Goal: Task Accomplishment & Management: Complete application form

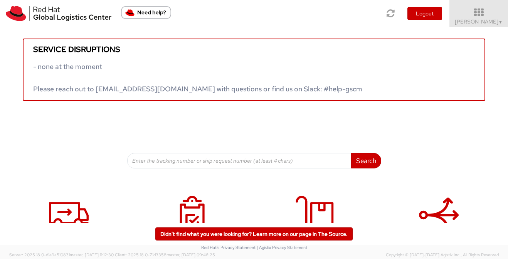
scroll to position [40, 0]
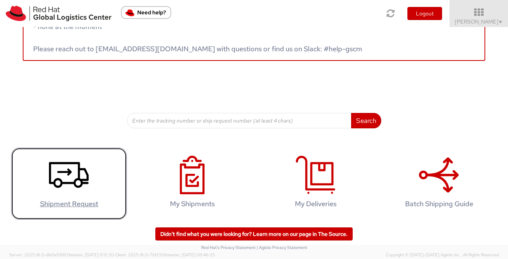
click at [72, 182] on use at bounding box center [69, 175] width 40 height 26
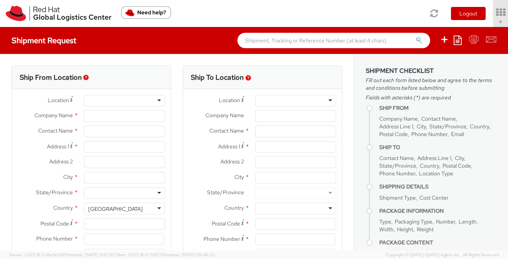
select select
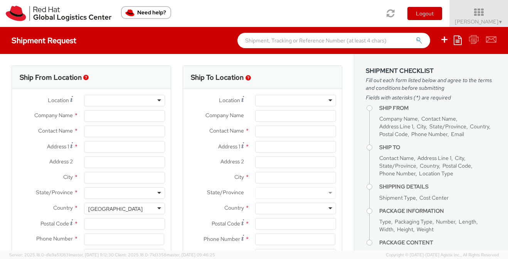
select select "512"
type input "Red Hat"
type input "[PERSON_NAME]"
type input "[EMAIL_ADDRESS][DOMAIN_NAME]"
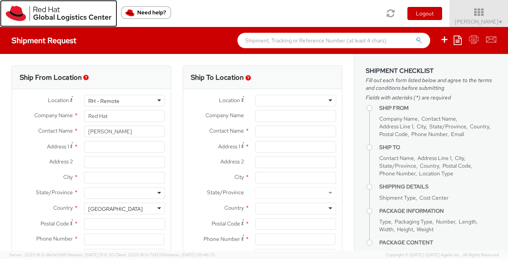
click at [54, 10] on img at bounding box center [59, 13] width 106 height 15
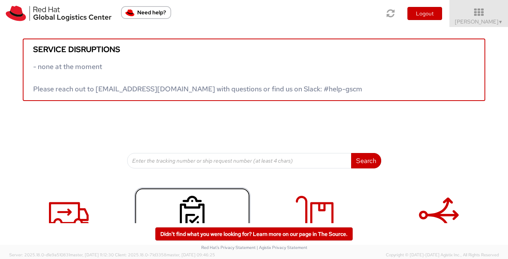
click at [192, 208] on use at bounding box center [192, 215] width 25 height 39
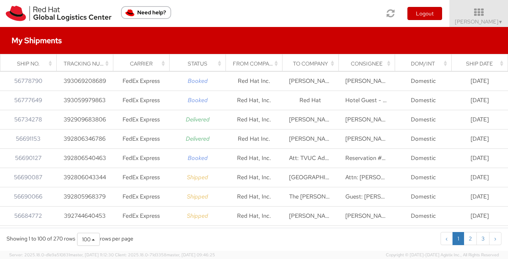
click at [351, 65] on div "Consignee" at bounding box center [368, 64] width 47 height 8
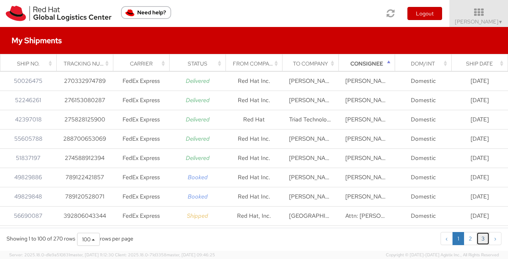
click at [481, 237] on link "3" at bounding box center [482, 238] width 13 height 13
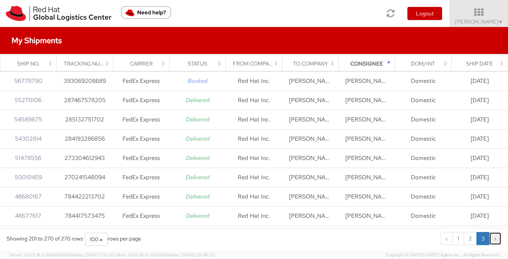
click at [494, 238] on link "›" at bounding box center [495, 238] width 12 height 13
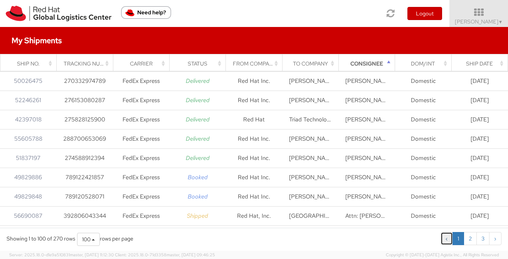
click at [450, 239] on link "‹" at bounding box center [446, 238] width 12 height 13
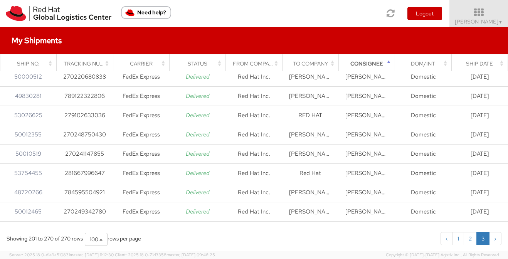
scroll to position [1102, 0]
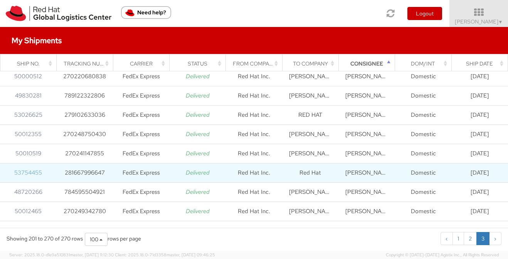
click at [33, 174] on link "53754455" at bounding box center [28, 173] width 28 height 8
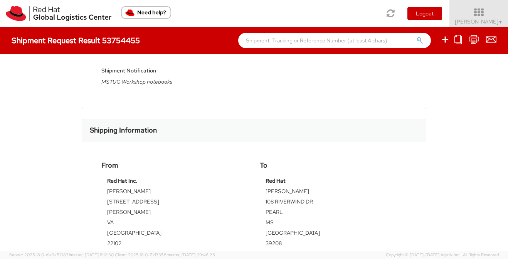
scroll to position [165, 0]
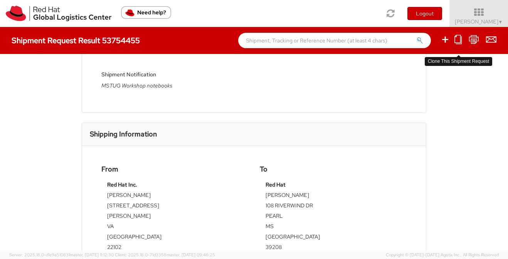
click at [460, 42] on icon at bounding box center [457, 40] width 7 height 10
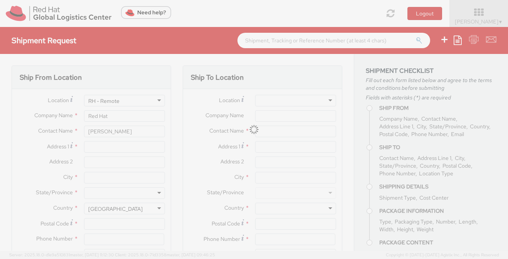
select select "512"
select select
type input "Red Hat Inc."
type input "[STREET_ADDRESS]"
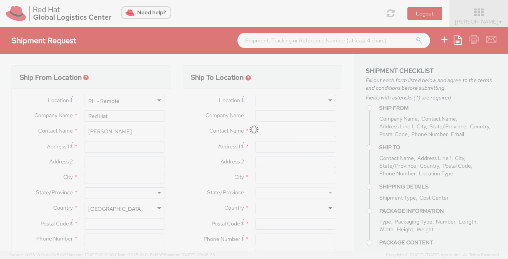
type input "[PERSON_NAME]"
type input "22102"
type input "7039812398"
type input "Red Hat"
type input "[PERSON_NAME]"
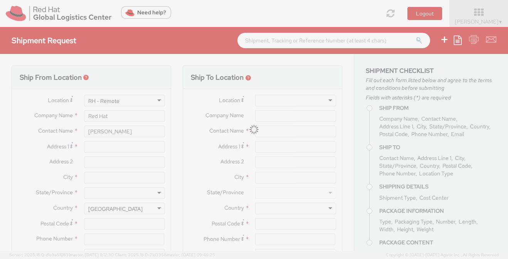
type input "108 RIVERWIND DR"
type input "PEARL"
type input "39208"
type input "3367063237"
type input "[EMAIL_ADDRESS][DOMAIN_NAME]"
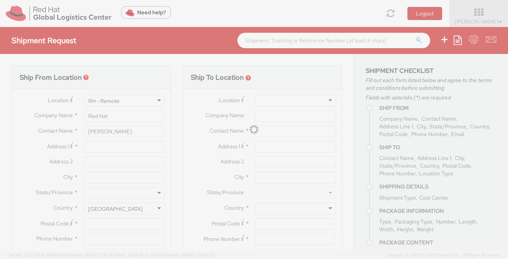
type textarea "MSTUG Workshop notebooks"
type input "512"
select select
type input "1"
type input "16"
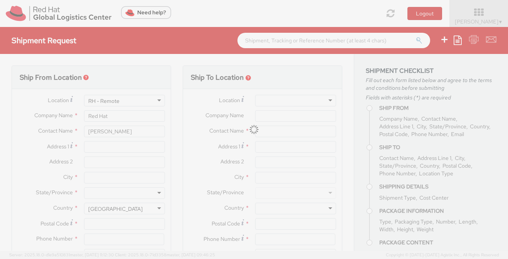
type input "12"
type input "10"
type input "various"
select select
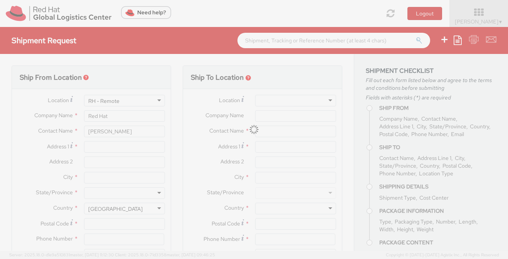
type input "5.00"
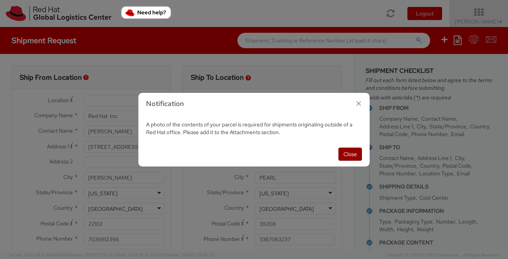
click at [350, 152] on button "Close" at bounding box center [349, 153] width 23 height 13
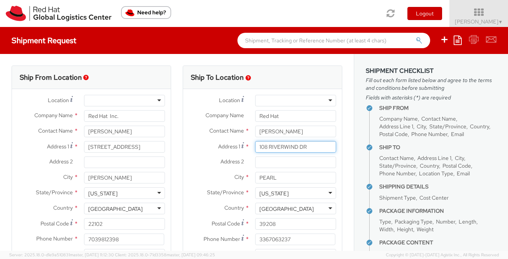
drag, startPoint x: 310, startPoint y: 148, endPoint x: 248, endPoint y: 143, distance: 62.2
click at [248, 143] on div "Address [STREET_ADDRESS]" at bounding box center [262, 147] width 159 height 12
type input "[STREET_ADDRESS]"
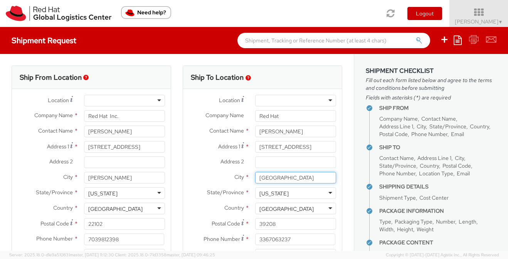
type input "[GEOGRAPHIC_DATA]"
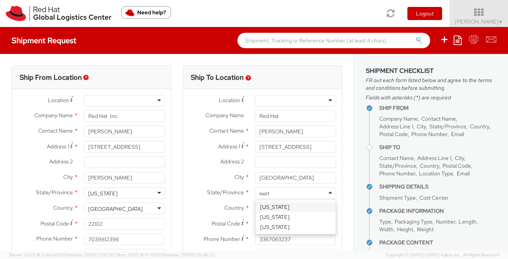
type input "north"
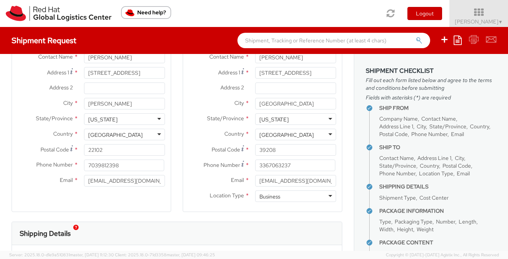
scroll to position [83, 0]
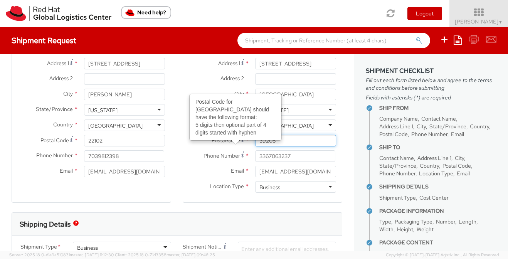
drag, startPoint x: 288, startPoint y: 143, endPoint x: 240, endPoint y: 142, distance: 48.2
click at [240, 142] on div "Postal Code Postal Code for United States should have the following format: 5 d…" at bounding box center [262, 141] width 159 height 12
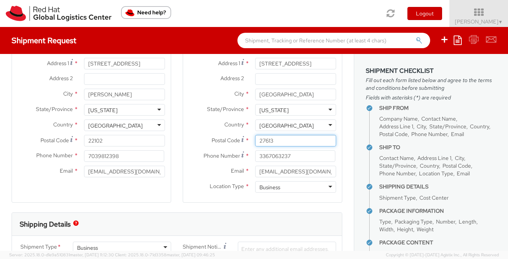
type input "27613"
click at [199, 176] on div "Email * [EMAIL_ADDRESS][DOMAIN_NAME]" at bounding box center [262, 172] width 159 height 12
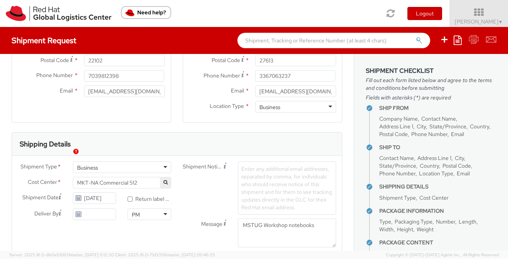
scroll to position [173, 0]
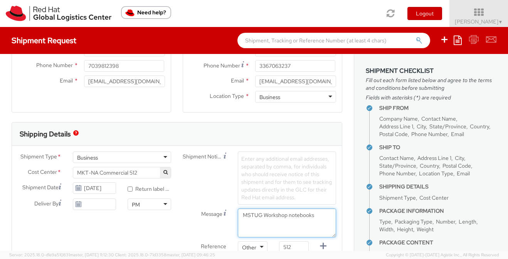
drag, startPoint x: 317, startPoint y: 216, endPoint x: 230, endPoint y: 216, distance: 86.6
click at [230, 216] on div "Message MSTUG Workshop notebooks" at bounding box center [259, 222] width 165 height 29
type textarea "Red Hat Swag for upcoming event"
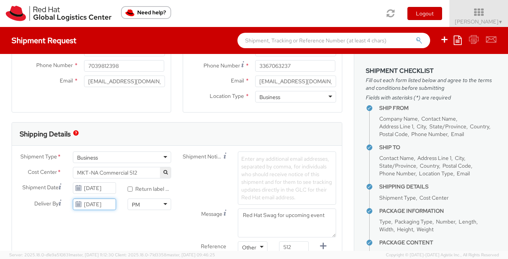
click at [106, 202] on input "[DATE]" at bounding box center [95, 204] width 44 height 12
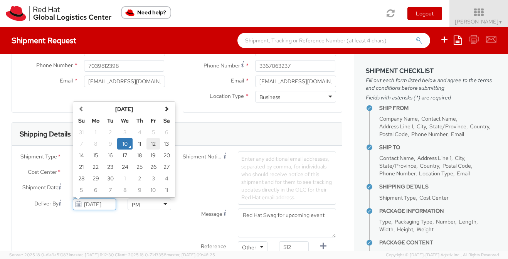
click at [154, 146] on td "12" at bounding box center [152, 144] width 13 height 12
type input "[DATE]"
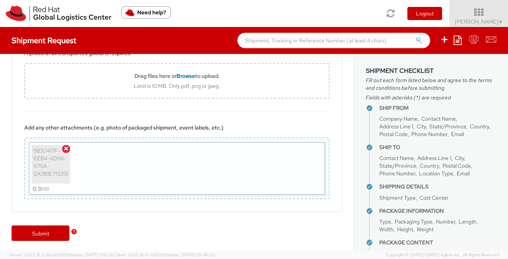
scroll to position [640, 0]
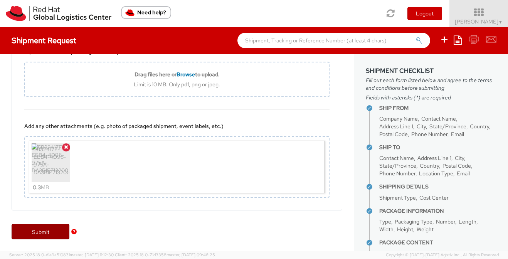
click at [46, 237] on link "Submit" at bounding box center [41, 231] width 58 height 15
click at [42, 236] on link "Submit" at bounding box center [41, 231] width 58 height 15
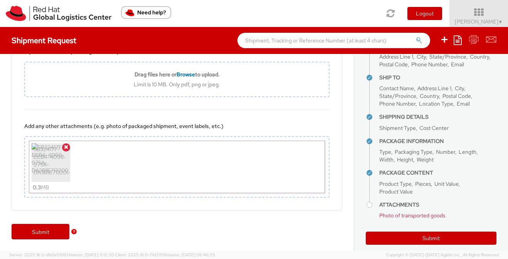
scroll to position [79, 0]
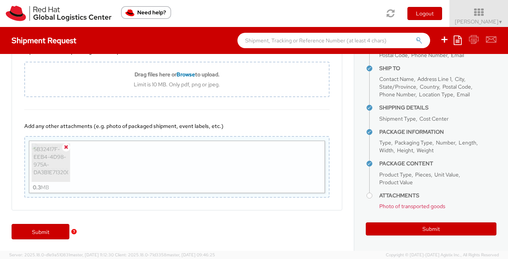
click at [67, 146] on icon at bounding box center [66, 146] width 4 height 5
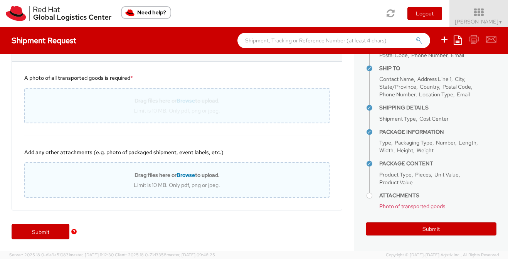
scroll to position [640, 0]
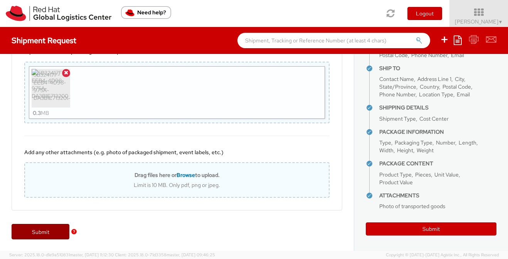
click at [45, 238] on link "Submit" at bounding box center [41, 231] width 58 height 15
